Goal: Transaction & Acquisition: Purchase product/service

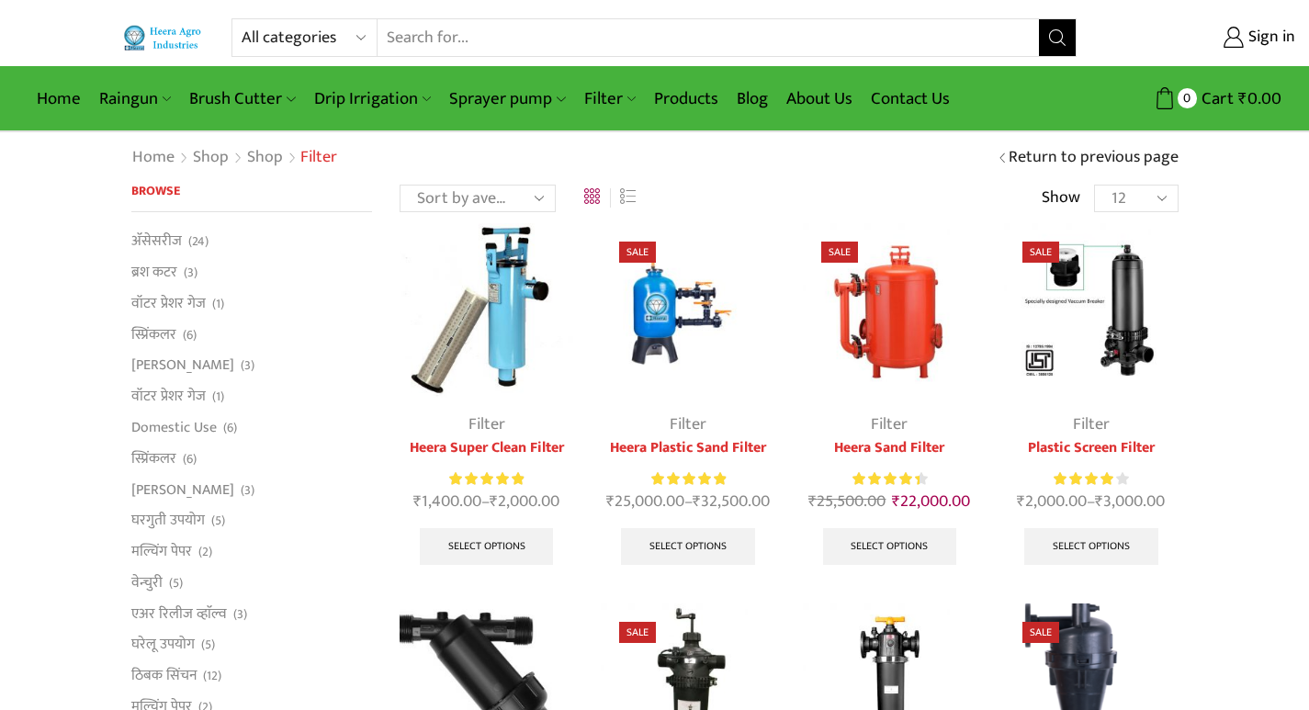
click at [341, 35] on select "All categories Accessories Air Release Valve Brush Cutter Domestic Use Drip Irr…" at bounding box center [309, 37] width 135 height 37
select select "sprinkler"
click at [242, 19] on select "All categories Accessories Air Release Valve Brush Cutter Domestic Use Drip Irr…" at bounding box center [309, 37] width 135 height 37
click at [950, 33] on icon "Search button" at bounding box center [1057, 37] width 17 height 17
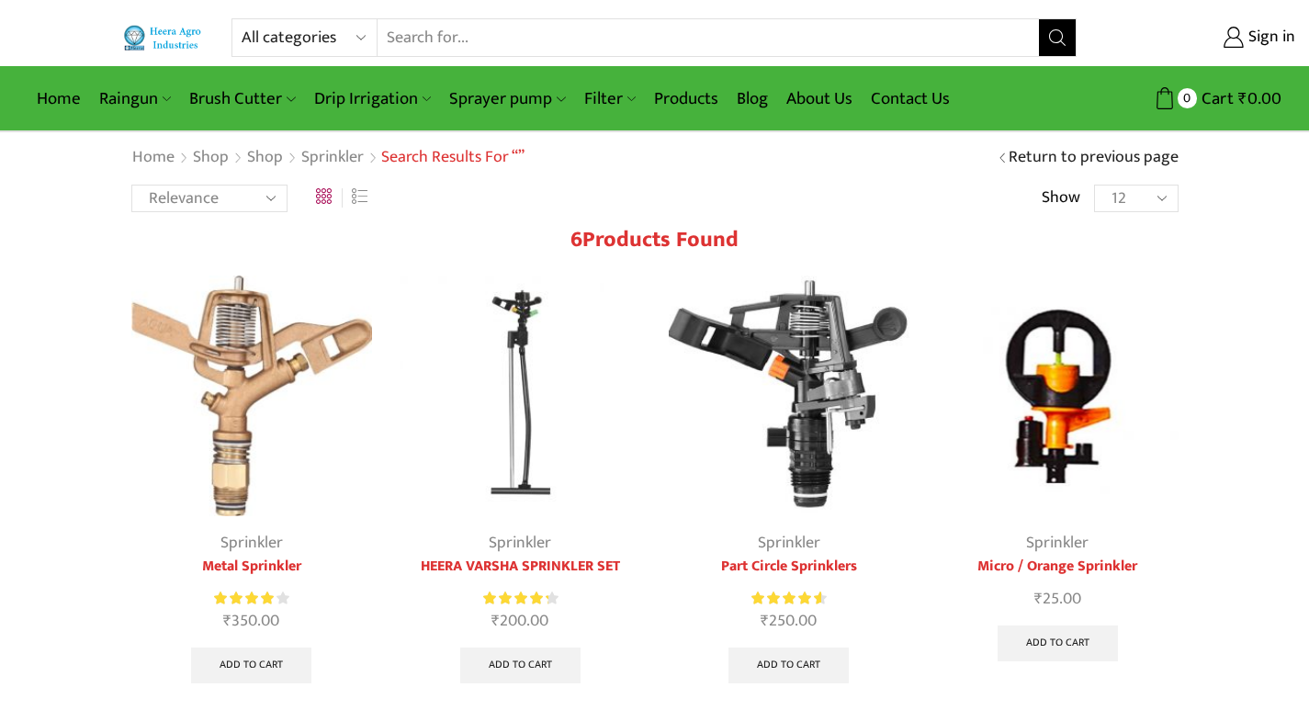
click at [804, 410] on img at bounding box center [790, 397] width 242 height 242
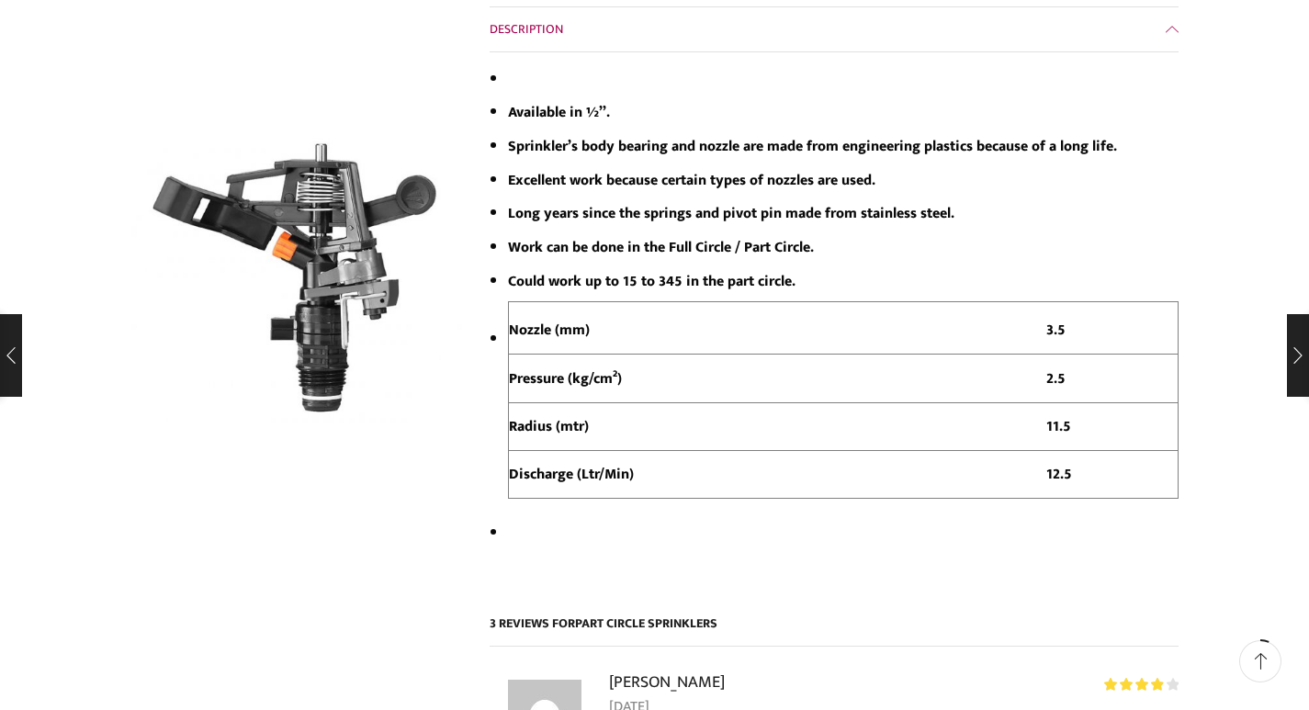
scroll to position [459, 0]
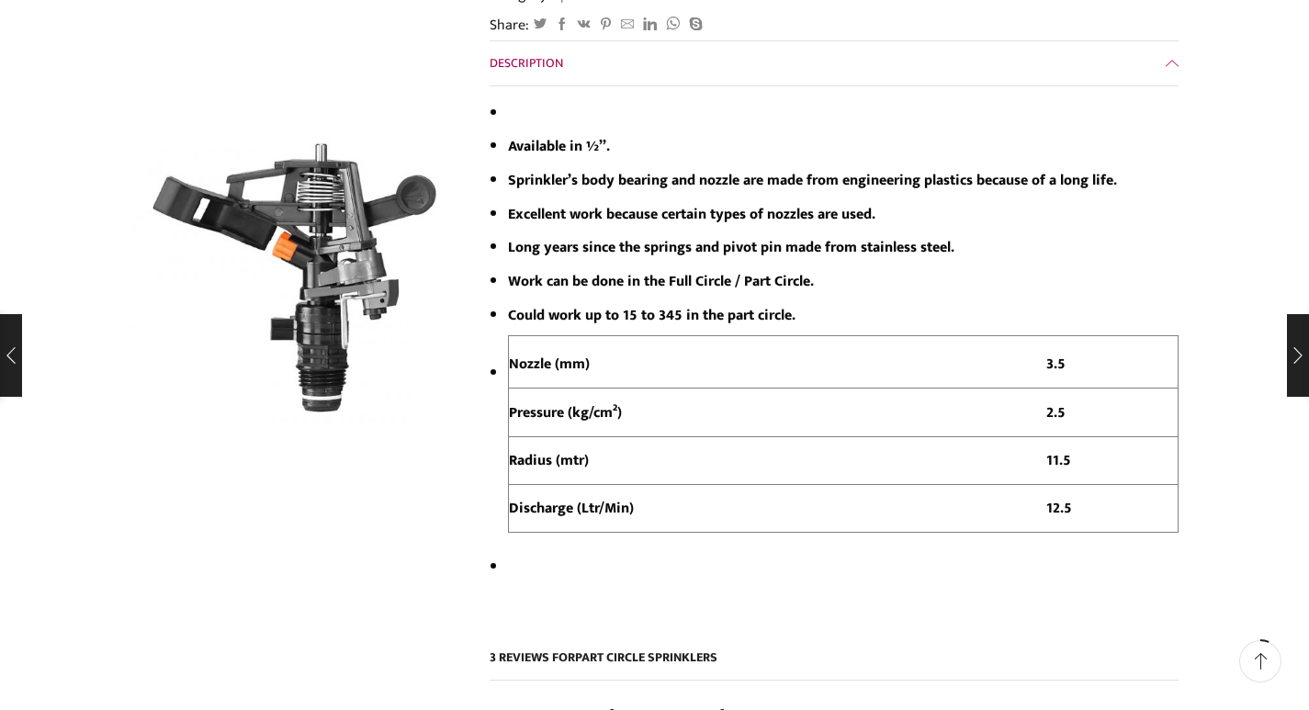
click at [324, 437] on div at bounding box center [296, 294] width 331 height 312
